Goal: Task Accomplishment & Management: Use online tool/utility

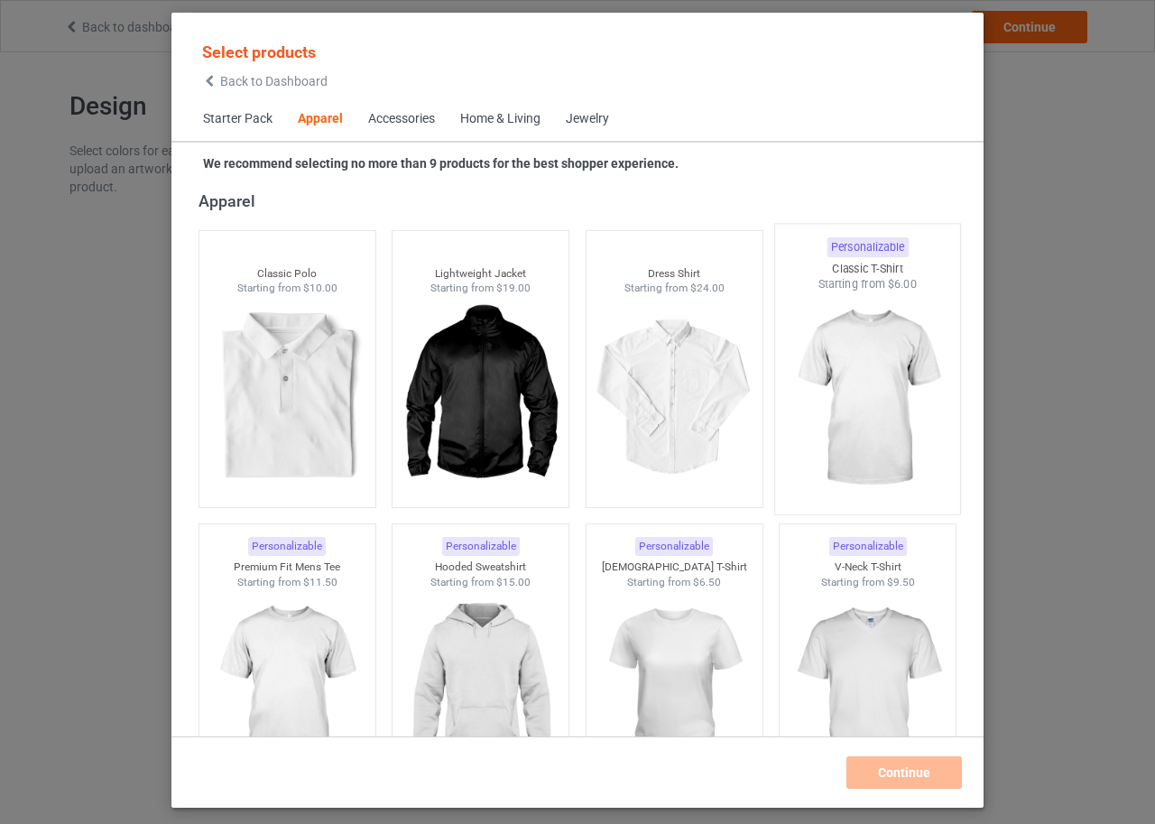
click at [850, 381] on img at bounding box center [868, 398] width 170 height 212
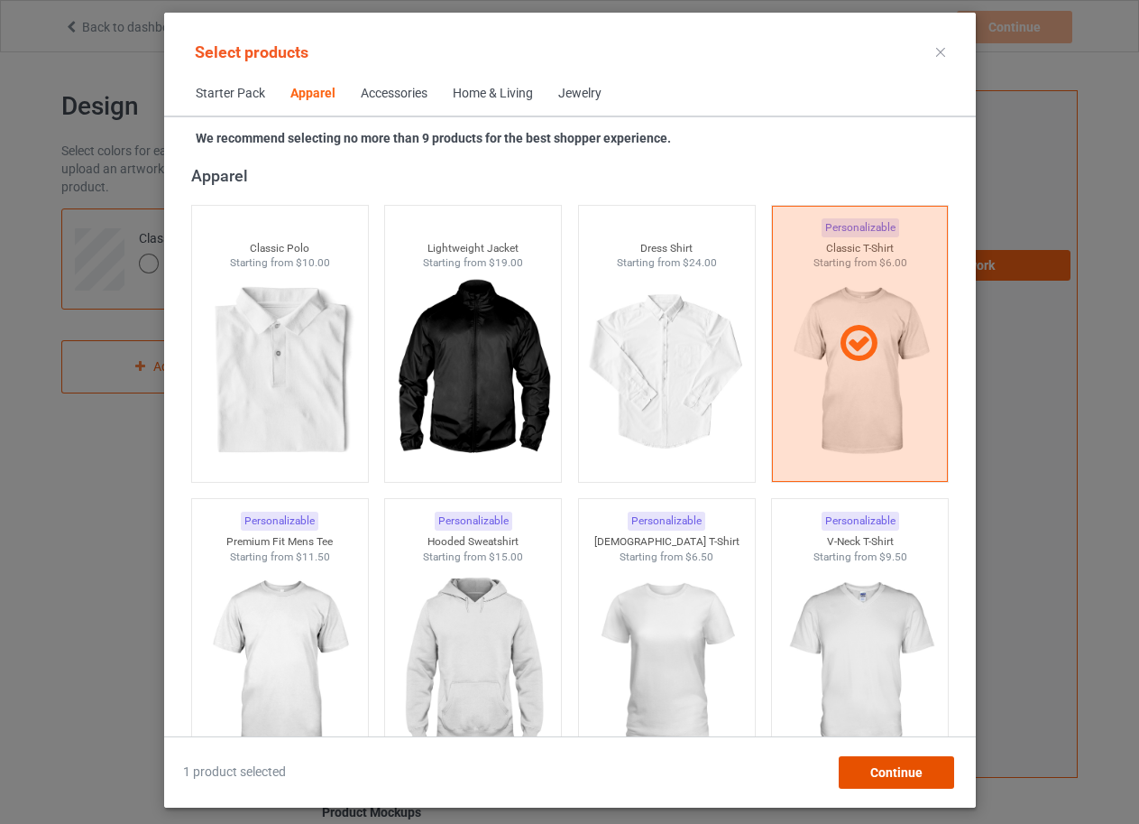
click at [908, 768] on span "Continue" at bounding box center [896, 772] width 52 height 14
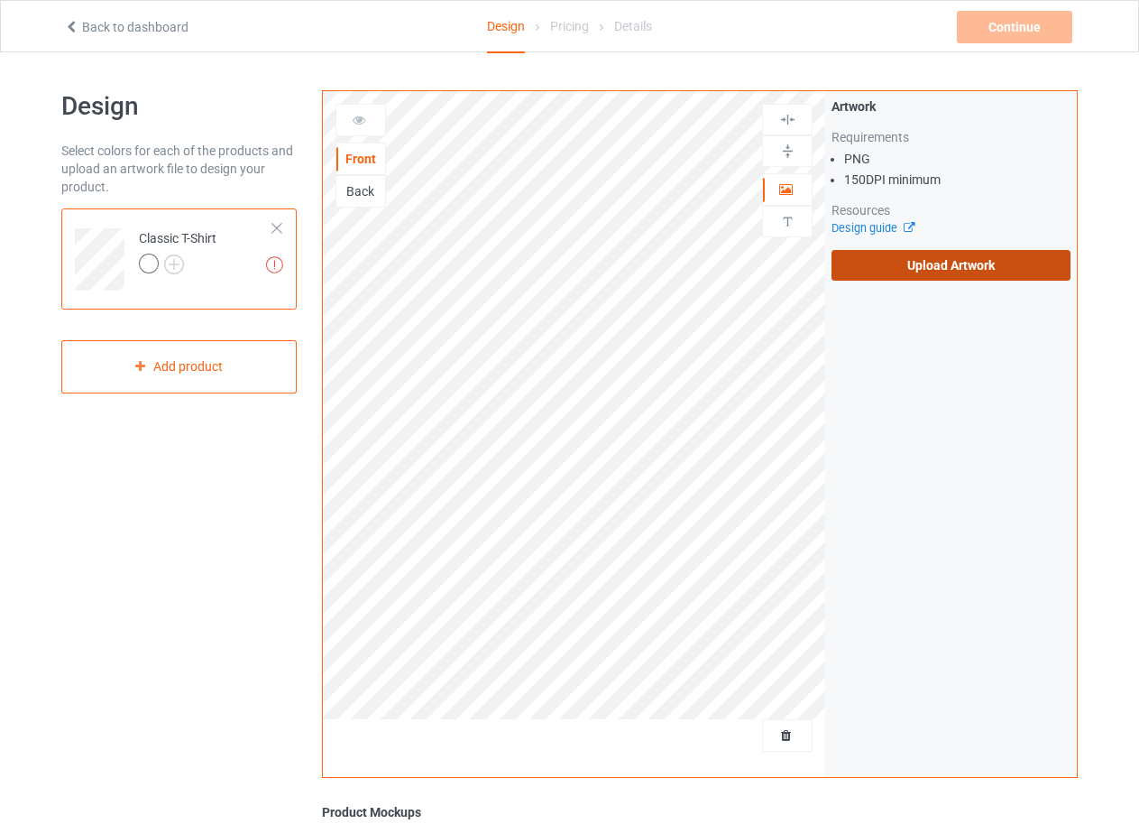
click at [968, 262] on label "Upload Artwork" at bounding box center [951, 265] width 239 height 31
click at [0, 0] on input "Upload Artwork" at bounding box center [0, 0] width 0 height 0
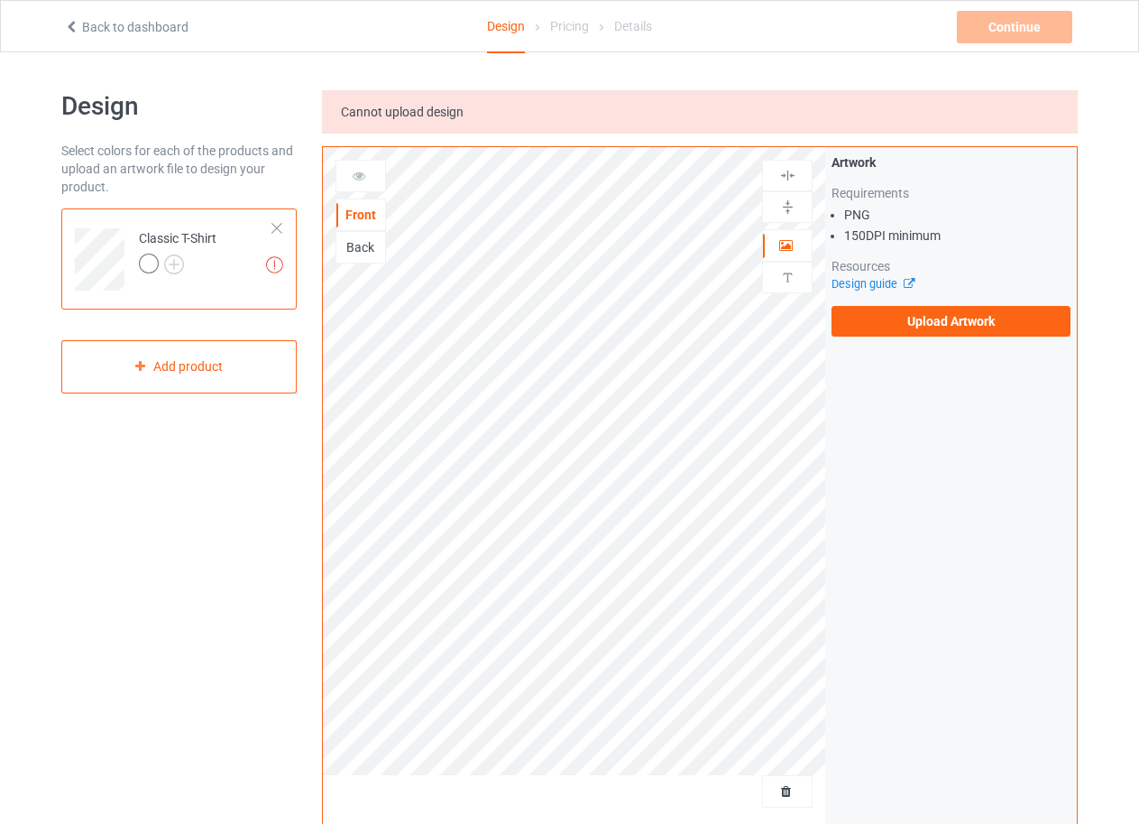
drag, startPoint x: 542, startPoint y: 364, endPoint x: 403, endPoint y: 69, distance: 326.0
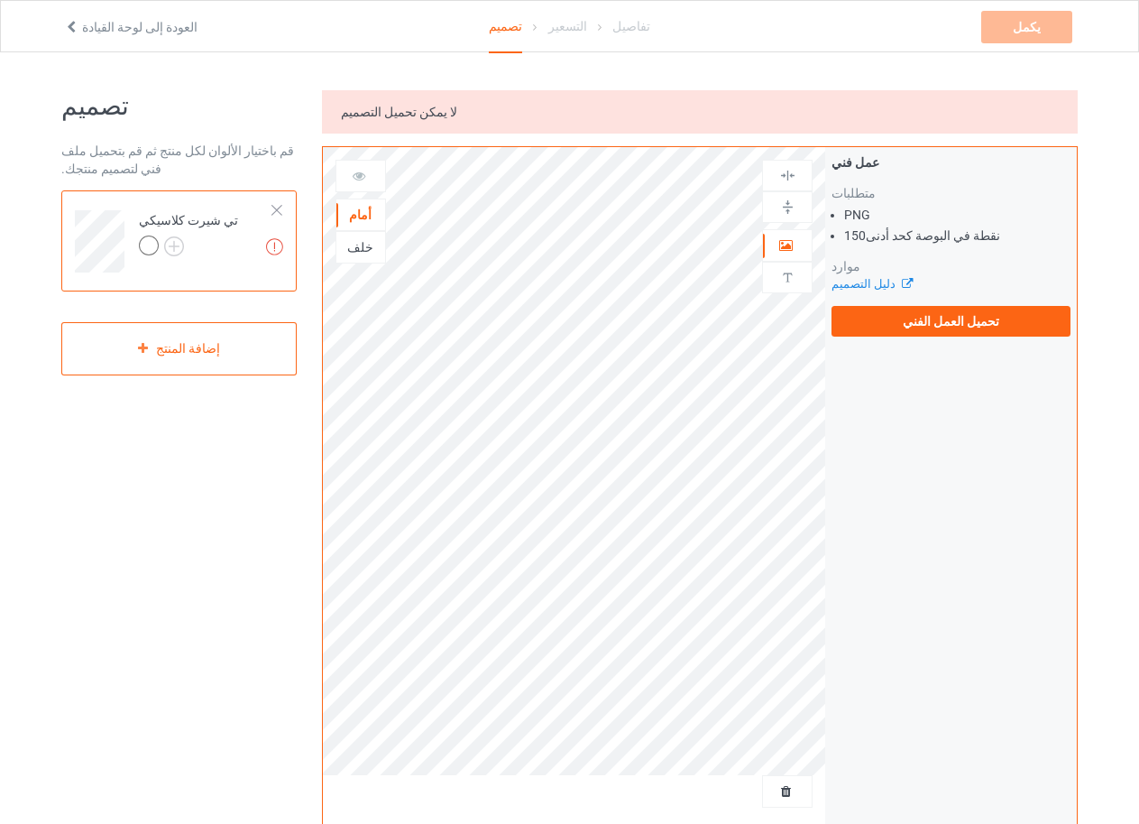
click at [492, 100] on div "لا يمكن تحميل التصميم" at bounding box center [700, 111] width 756 height 43
click at [891, 313] on label "تحميل العمل الفني" at bounding box center [951, 321] width 239 height 31
click at [0, 0] on input "تحميل العمل الفني" at bounding box center [0, 0] width 0 height 0
click at [90, 24] on font "العودة إلى لوحة القيادة" at bounding box center [139, 27] width 115 height 14
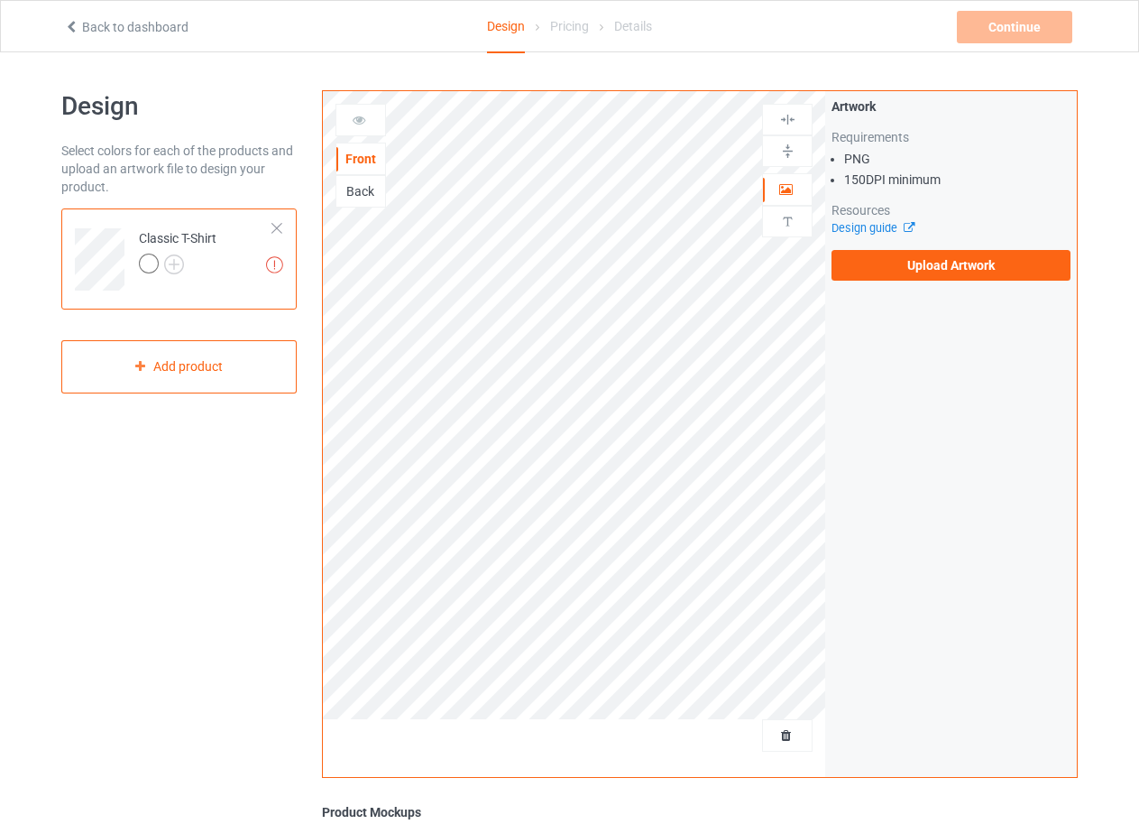
click at [96, 27] on link "Back to dashboard" at bounding box center [126, 27] width 124 height 14
click at [272, 222] on div at bounding box center [277, 228] width 13 height 13
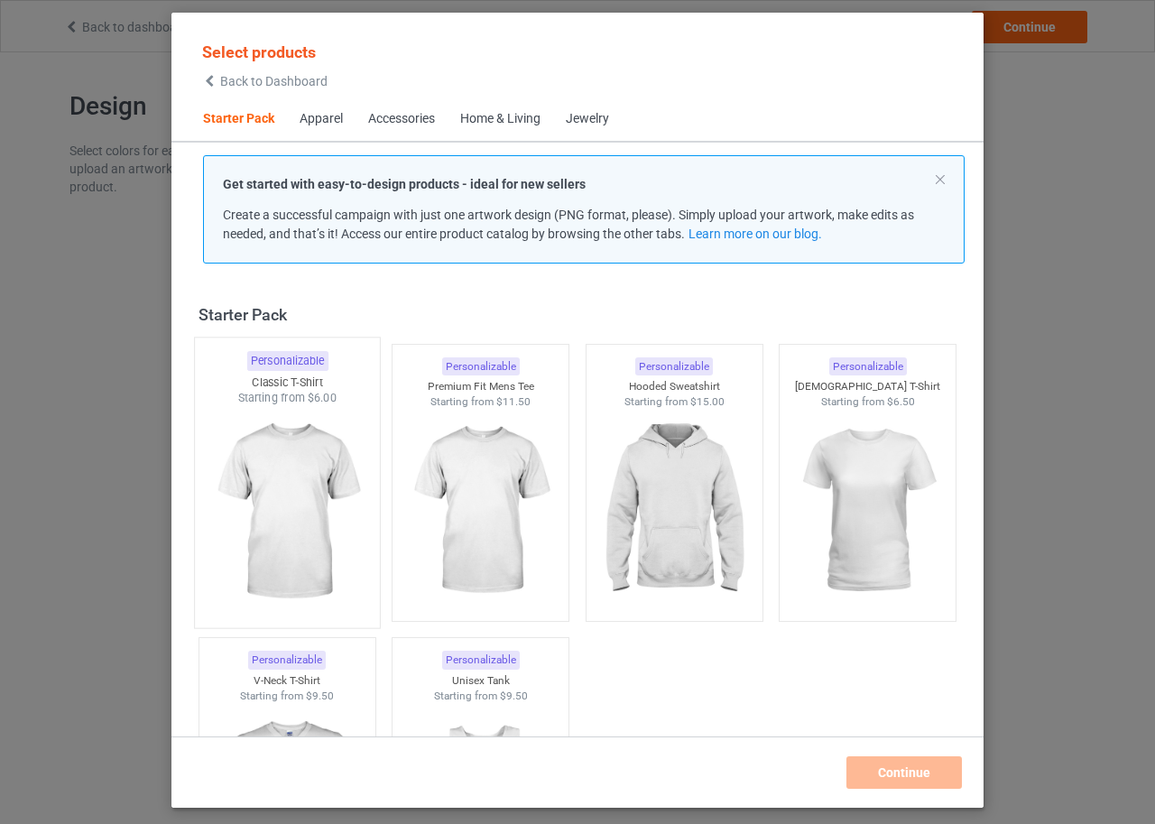
click at [312, 453] on img at bounding box center [287, 512] width 170 height 212
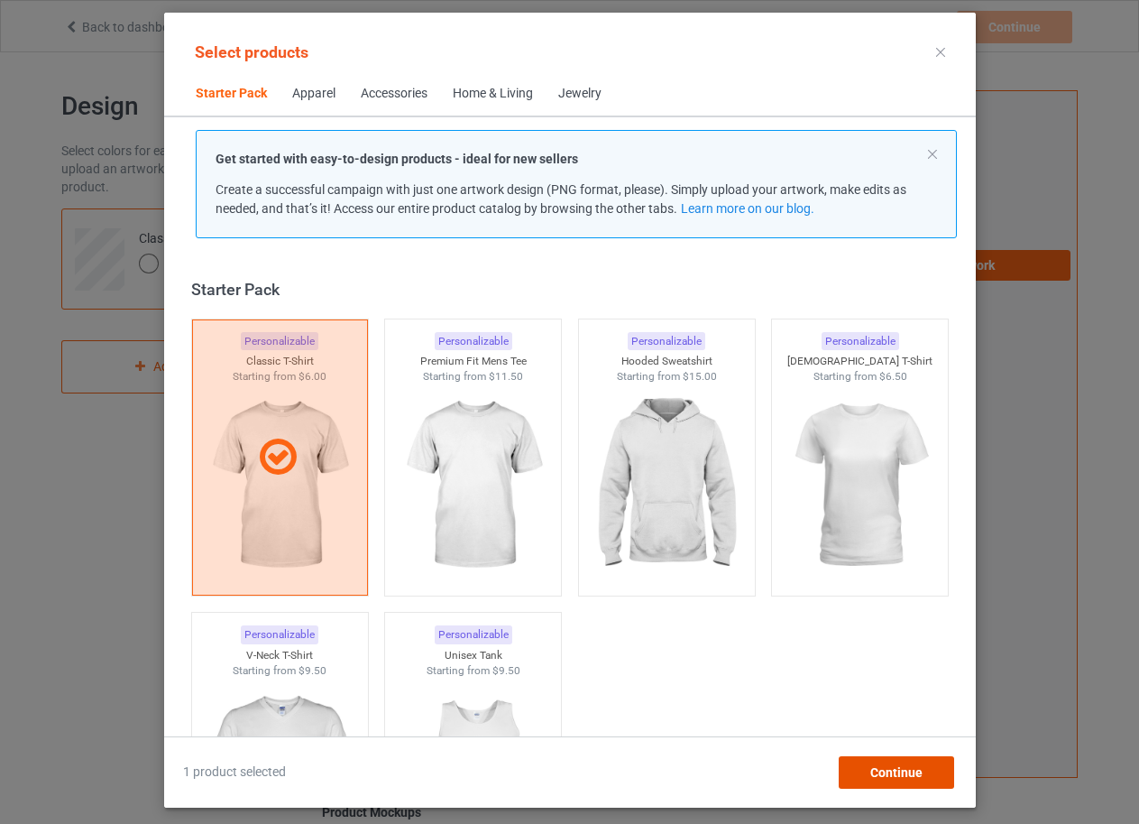
click at [886, 766] on span "Continue" at bounding box center [896, 772] width 52 height 14
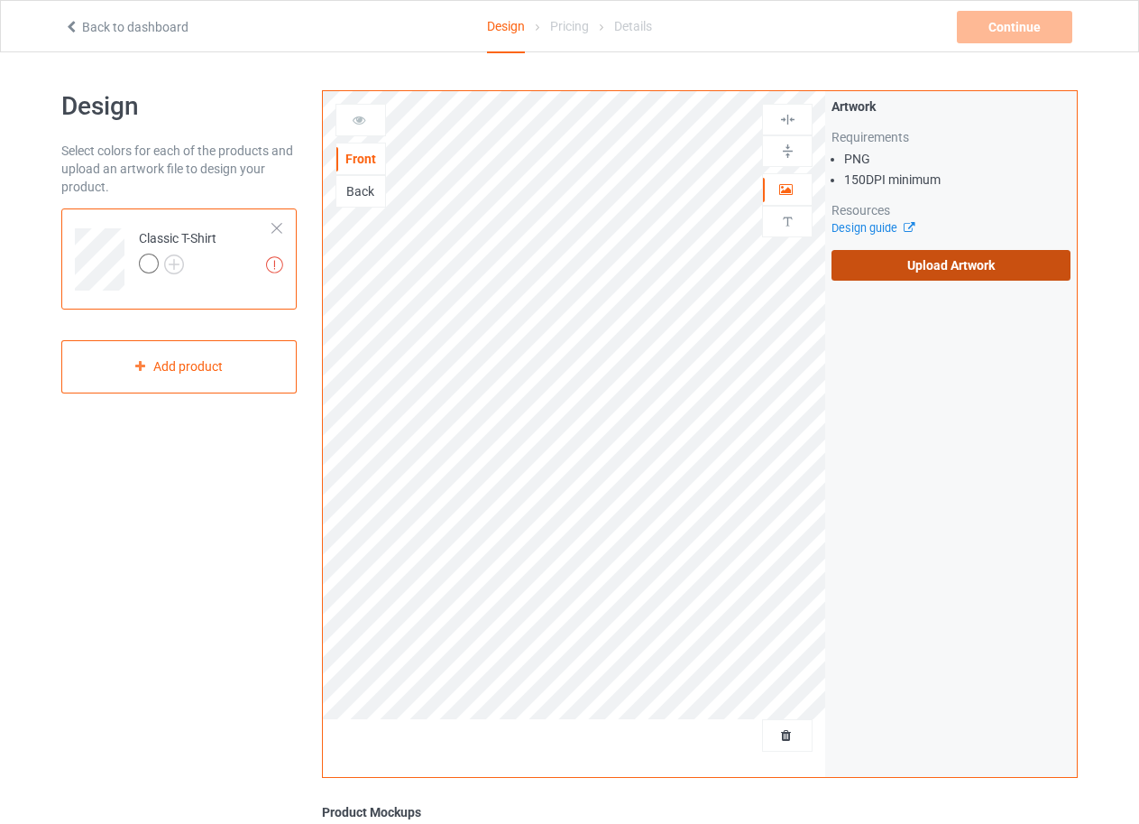
click at [934, 269] on label "Upload Artwork" at bounding box center [951, 265] width 239 height 31
click at [0, 0] on input "Upload Artwork" at bounding box center [0, 0] width 0 height 0
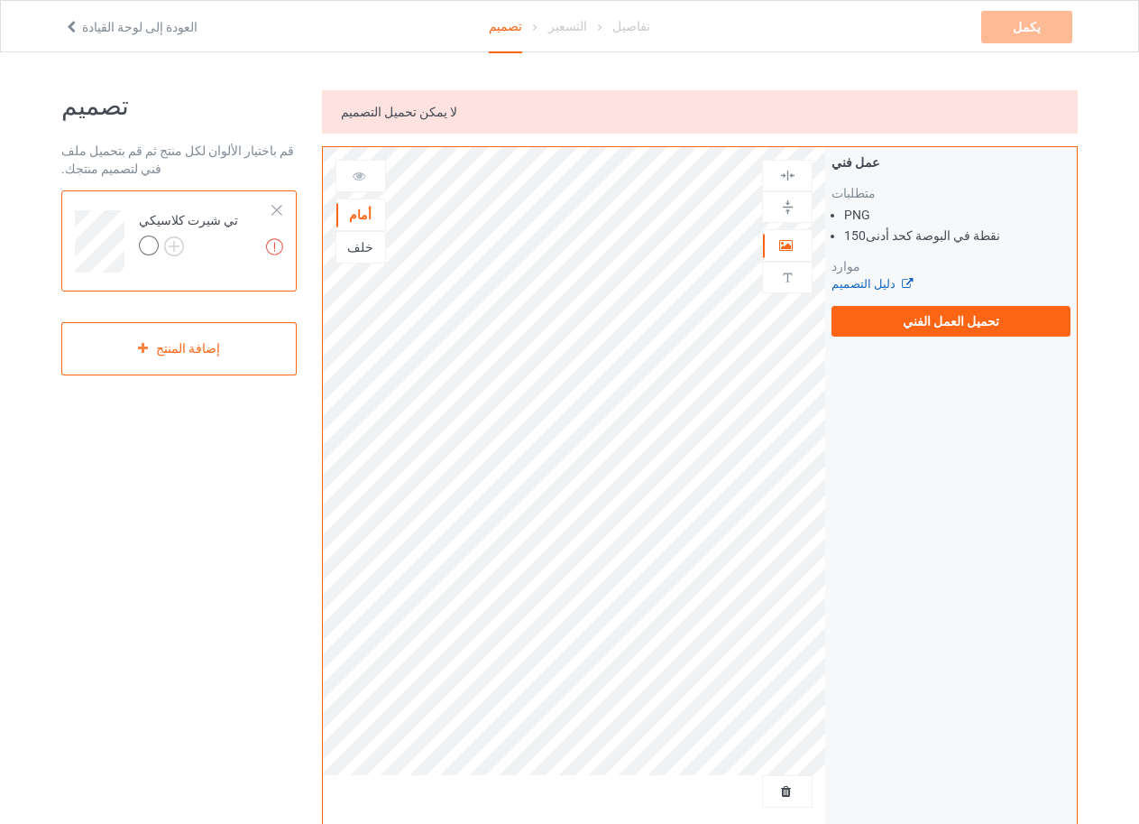
click at [871, 281] on font "دليل التصميم" at bounding box center [864, 284] width 64 height 14
click at [852, 311] on label "تحميل العمل الفني" at bounding box center [951, 321] width 239 height 31
click at [0, 0] on input "تحميل العمل الفني" at bounding box center [0, 0] width 0 height 0
click at [454, 123] on div "لا يمكن تحميل التصميم" at bounding box center [700, 111] width 756 height 43
